Goal: Task Accomplishment & Management: Complete application form

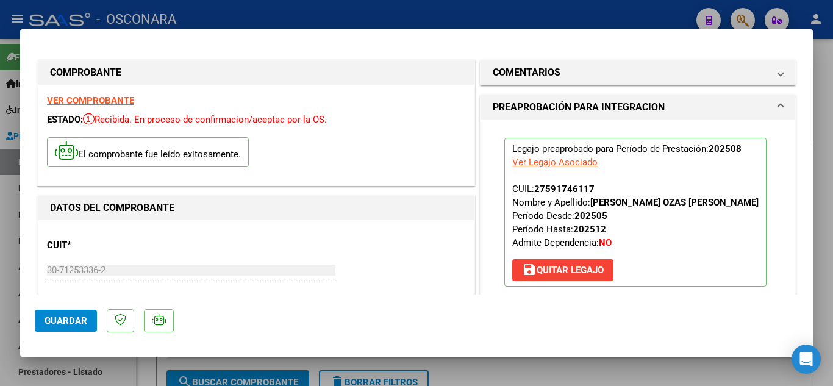
scroll to position [183, 0]
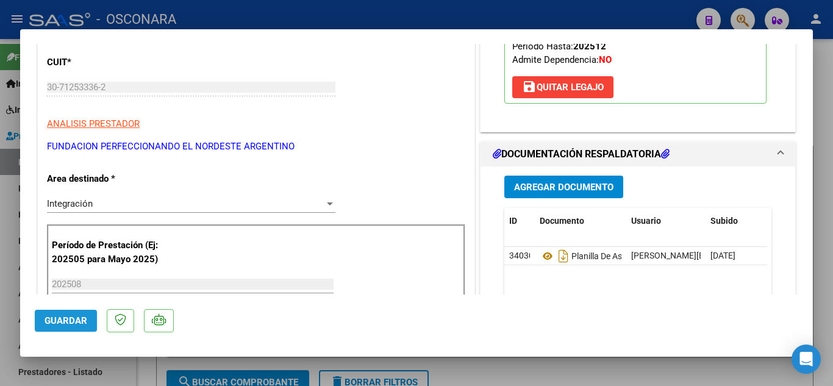
click at [76, 322] on span "Guardar" at bounding box center [66, 320] width 43 height 11
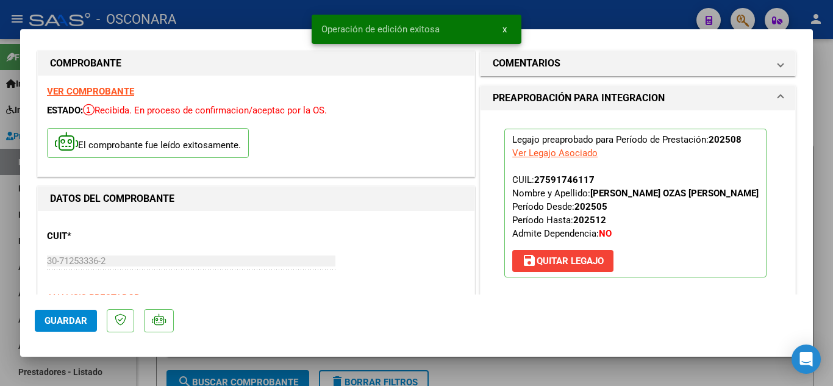
scroll to position [0, 0]
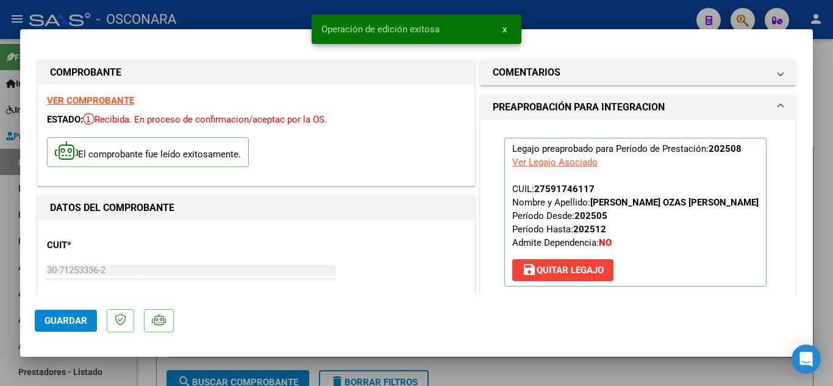
click at [501, 26] on button "x" at bounding box center [505, 29] width 24 height 22
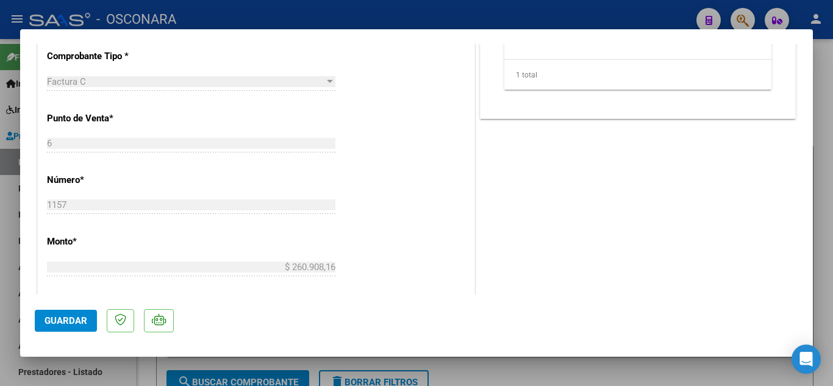
scroll to position [610, 0]
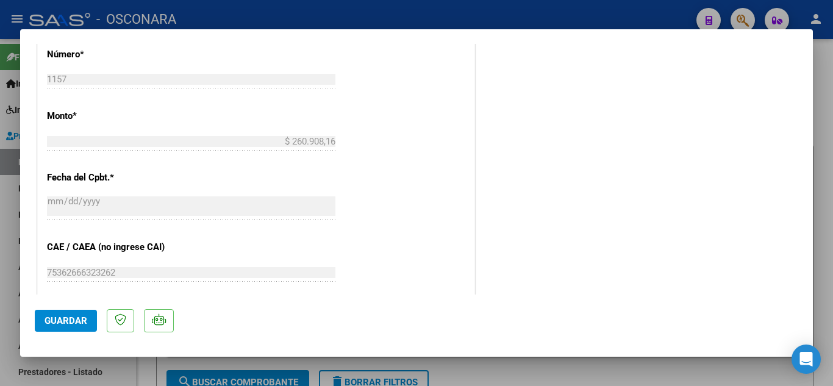
click at [537, 371] on div at bounding box center [416, 193] width 833 height 386
type input "$ 0,00"
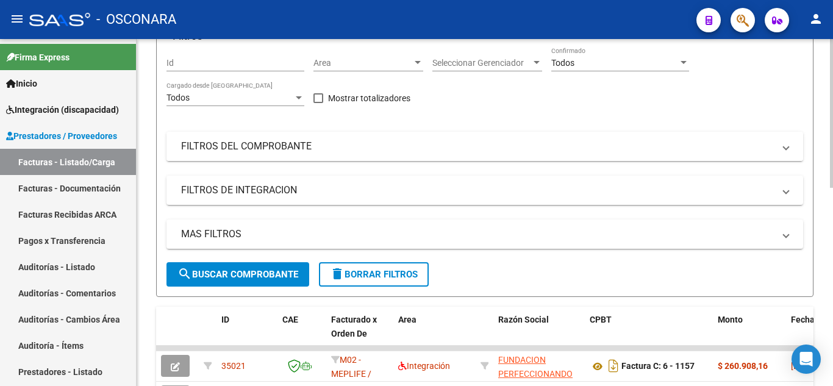
scroll to position [244, 0]
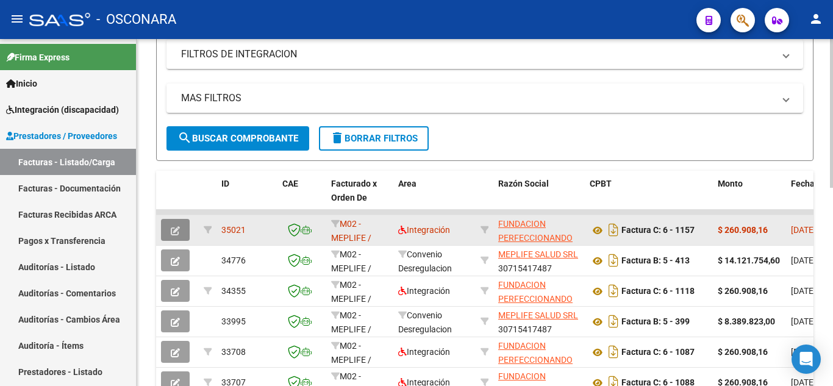
click at [179, 229] on icon "button" at bounding box center [175, 230] width 9 height 9
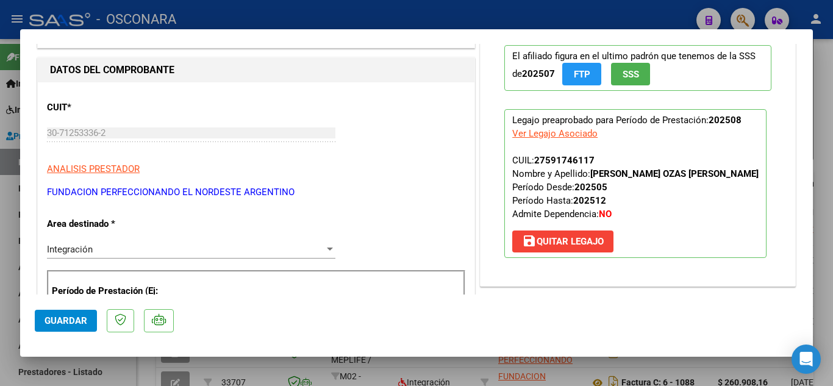
scroll to position [122, 0]
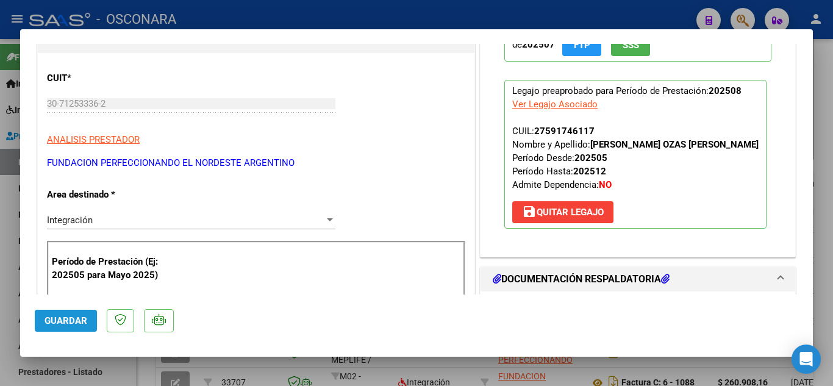
click at [56, 322] on span "Guardar" at bounding box center [66, 320] width 43 height 11
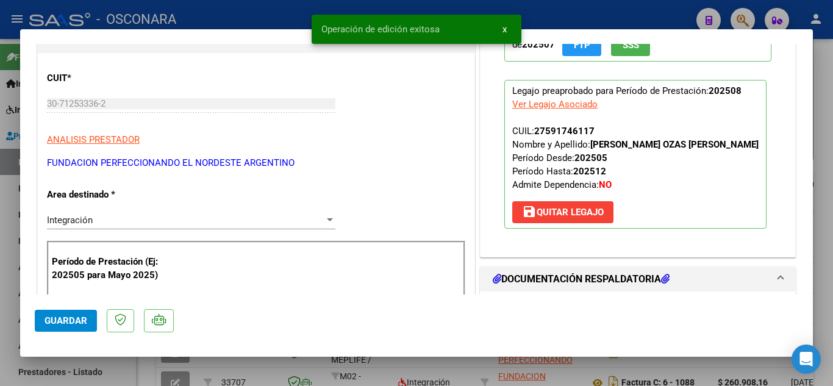
click at [500, 31] on button "x" at bounding box center [505, 29] width 24 height 22
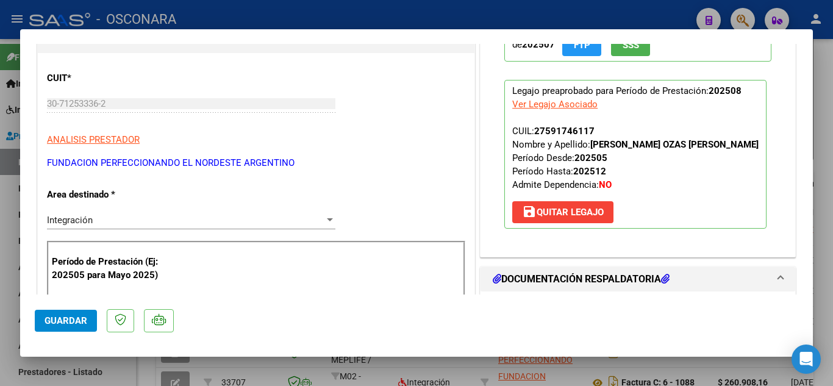
click at [483, 369] on div at bounding box center [416, 193] width 833 height 386
type input "$ 0,00"
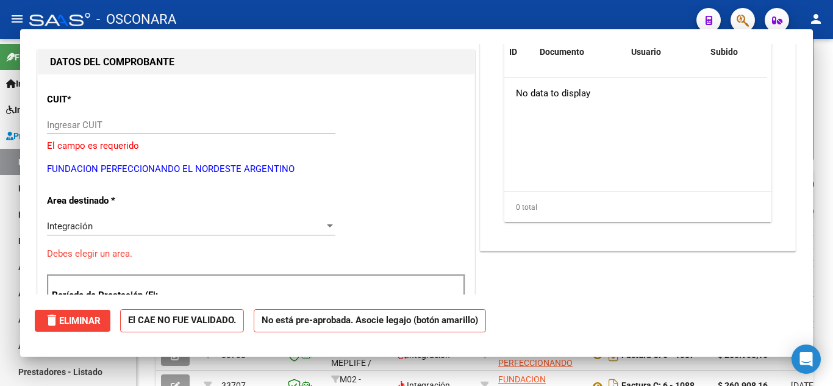
scroll to position [143, 0]
